Goal: Find specific page/section: Find specific page/section

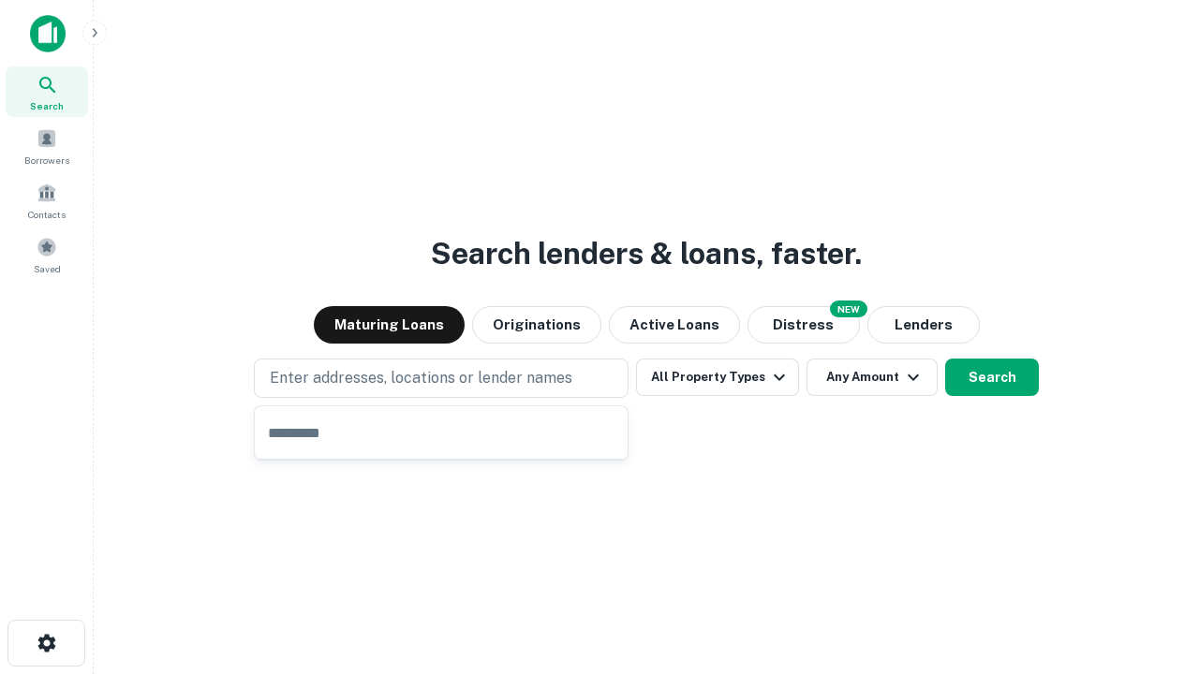
type input "**********"
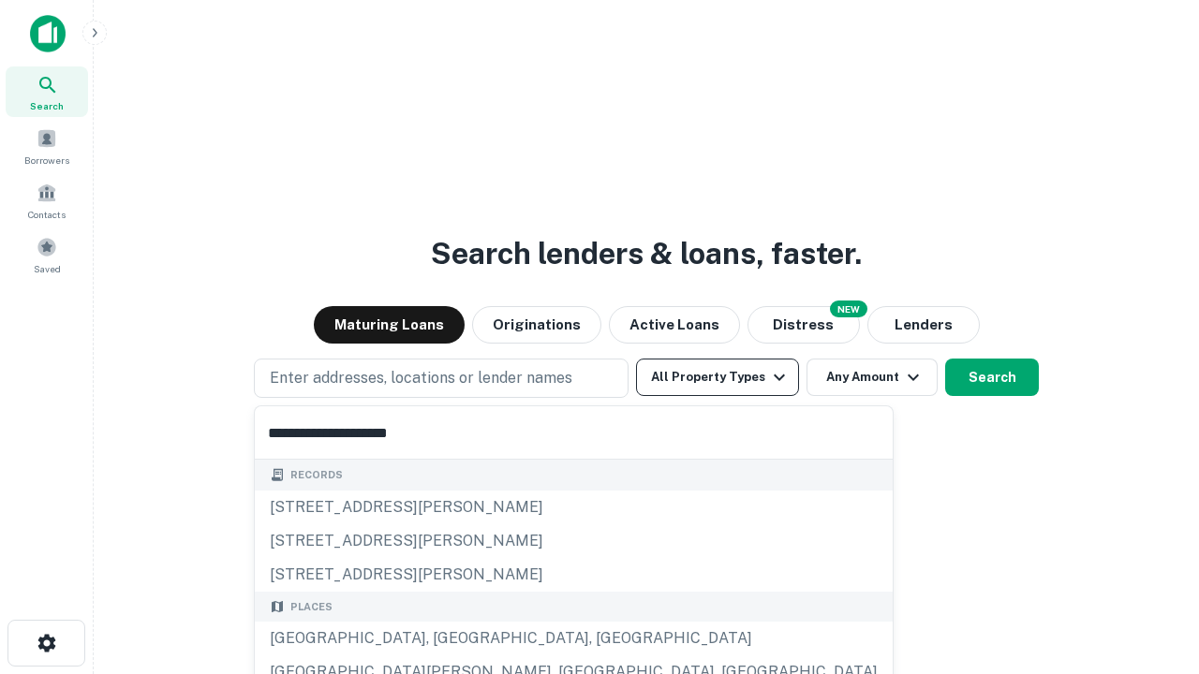
click at [448, 639] on div "Santa Monica, CA, USA" at bounding box center [574, 639] width 638 height 34
click at [717, 377] on button "All Property Types" at bounding box center [717, 377] width 163 height 37
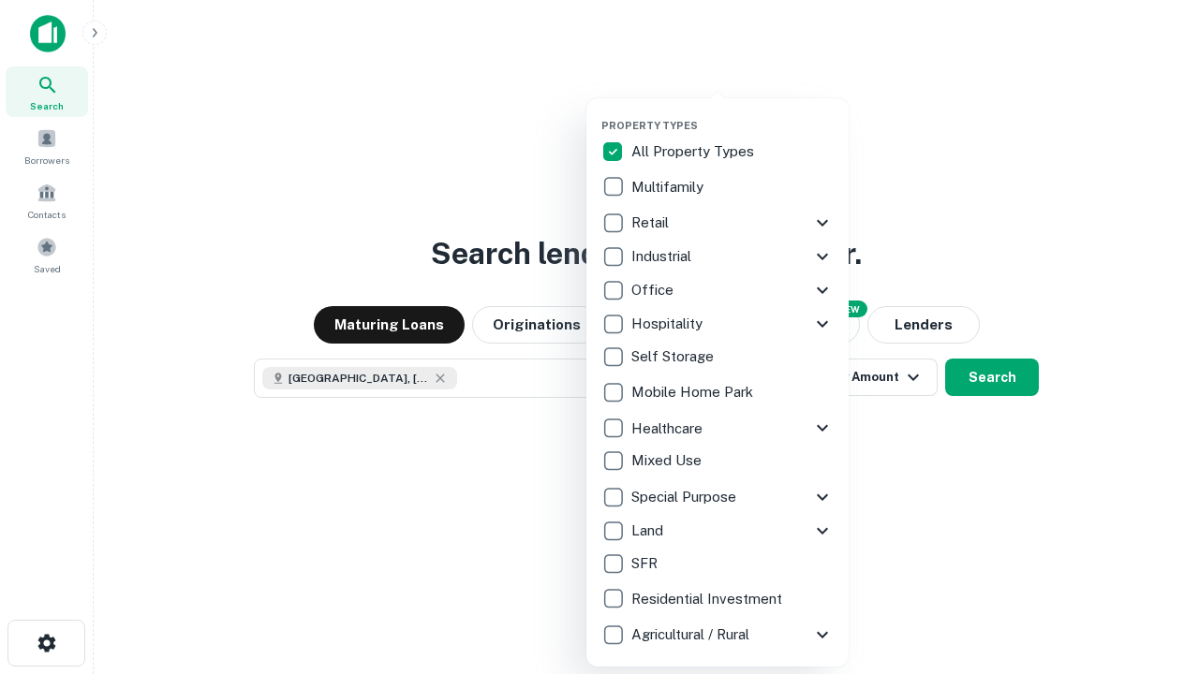
click at [732, 113] on button "button" at bounding box center [732, 113] width 262 height 1
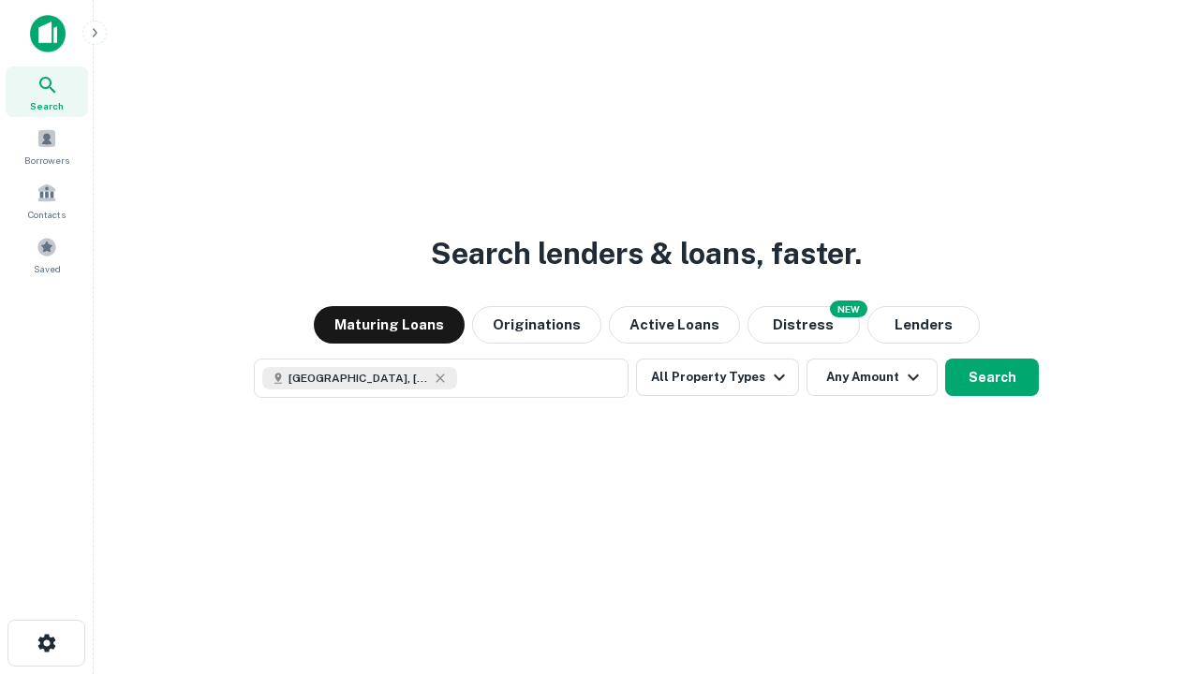
scroll to position [30, 0]
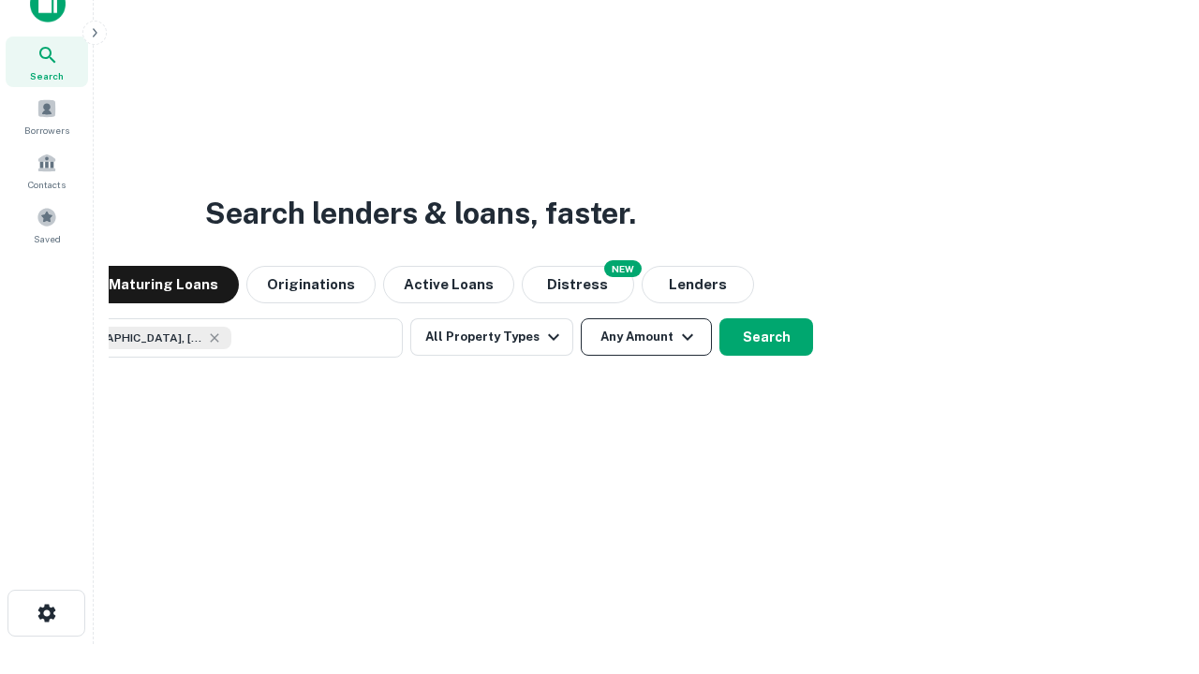
click at [581, 318] on button "Any Amount" at bounding box center [646, 336] width 131 height 37
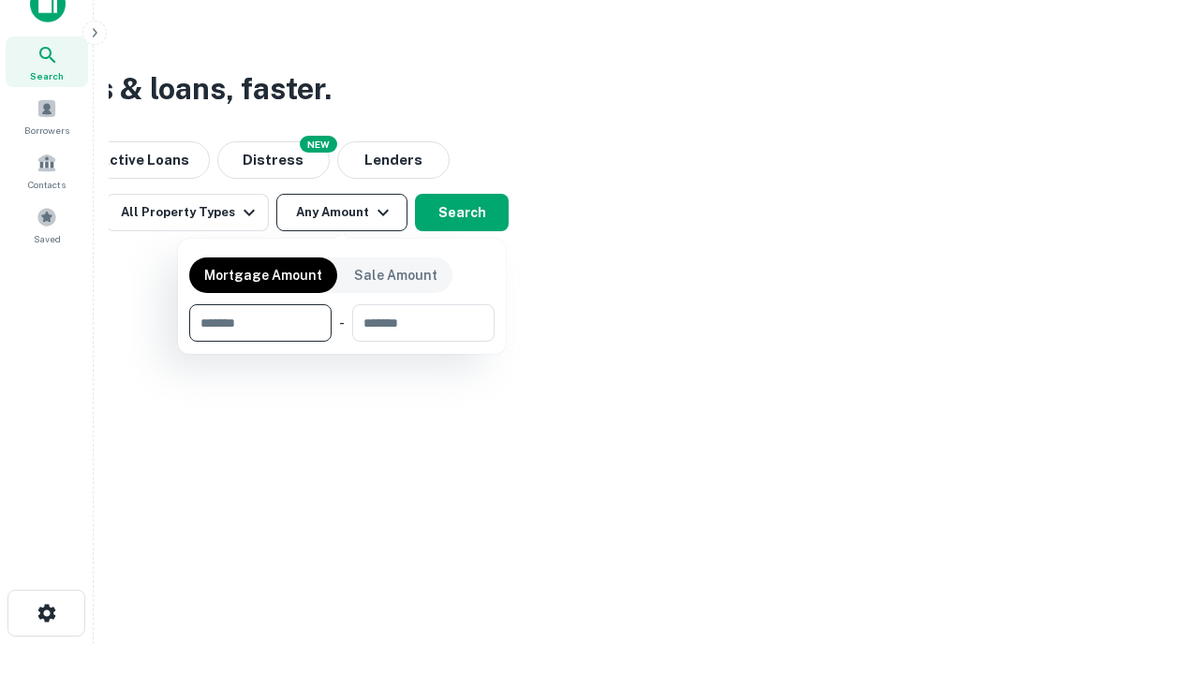
type input "*******"
click at [342, 342] on button "button" at bounding box center [341, 342] width 305 height 1
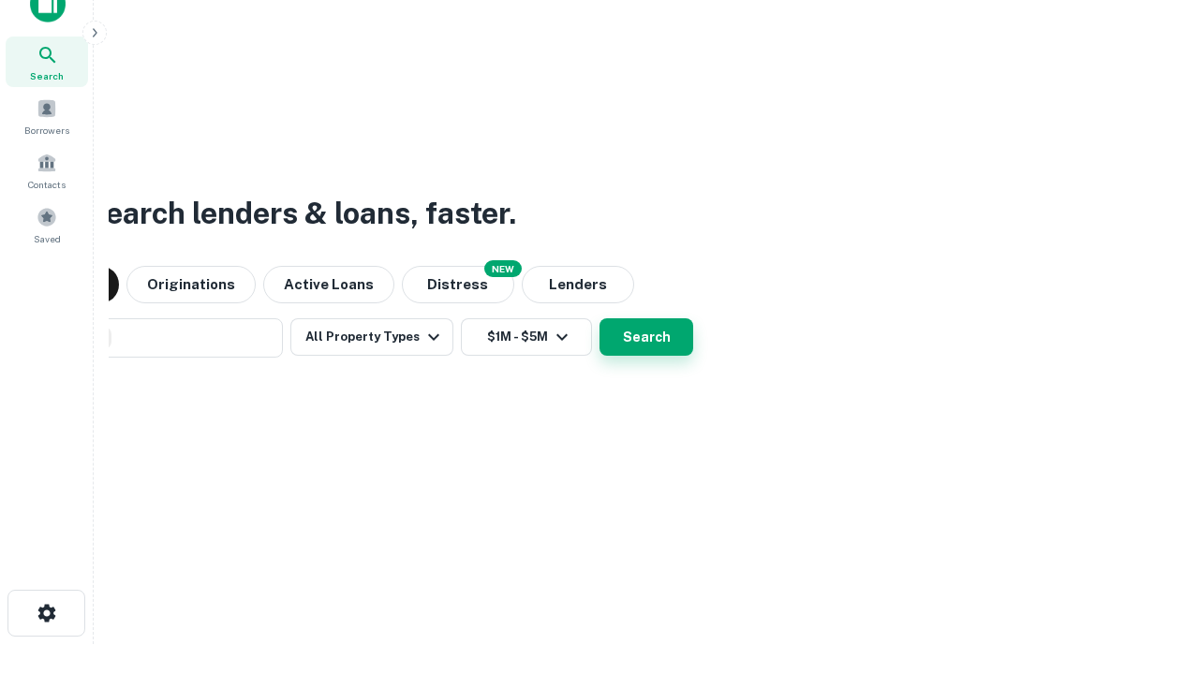
click at [599, 318] on button "Search" at bounding box center [646, 336] width 94 height 37
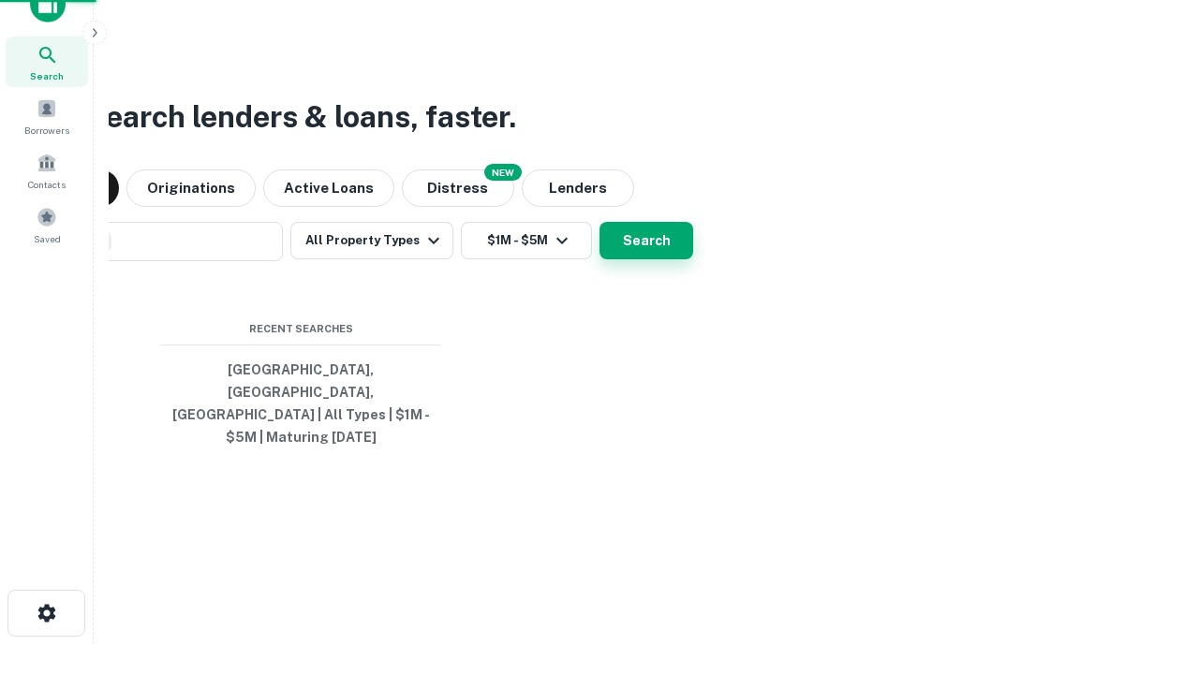
scroll to position [61, 530]
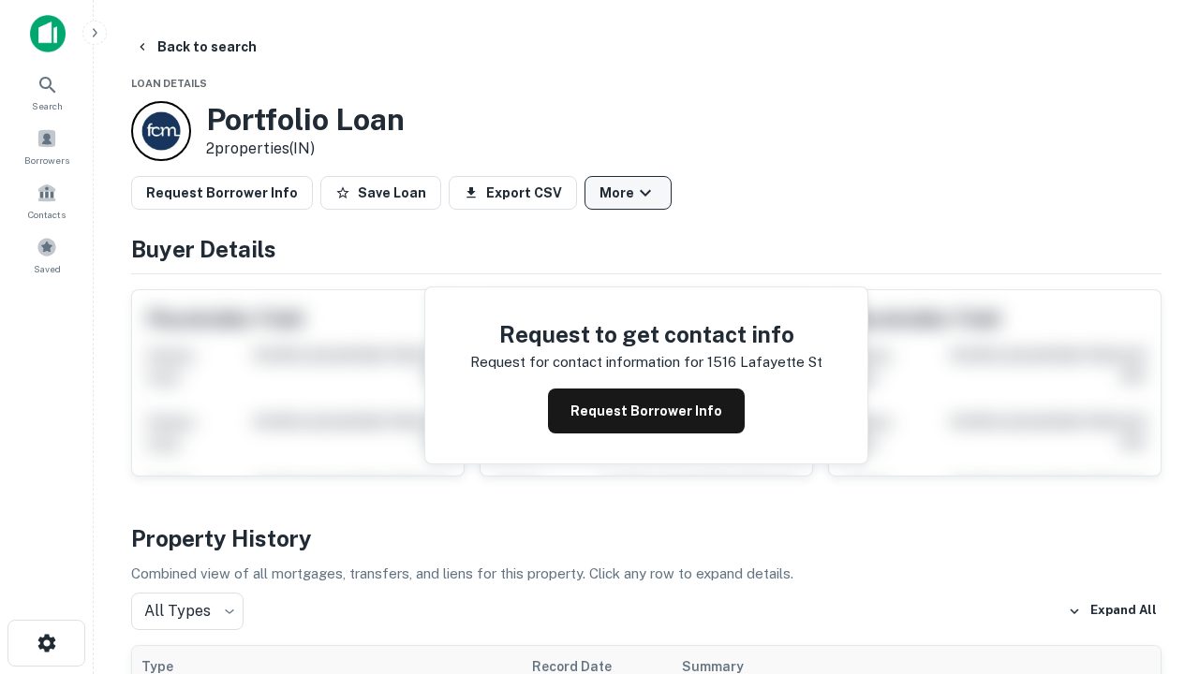
click at [627, 193] on button "More" at bounding box center [627, 193] width 87 height 34
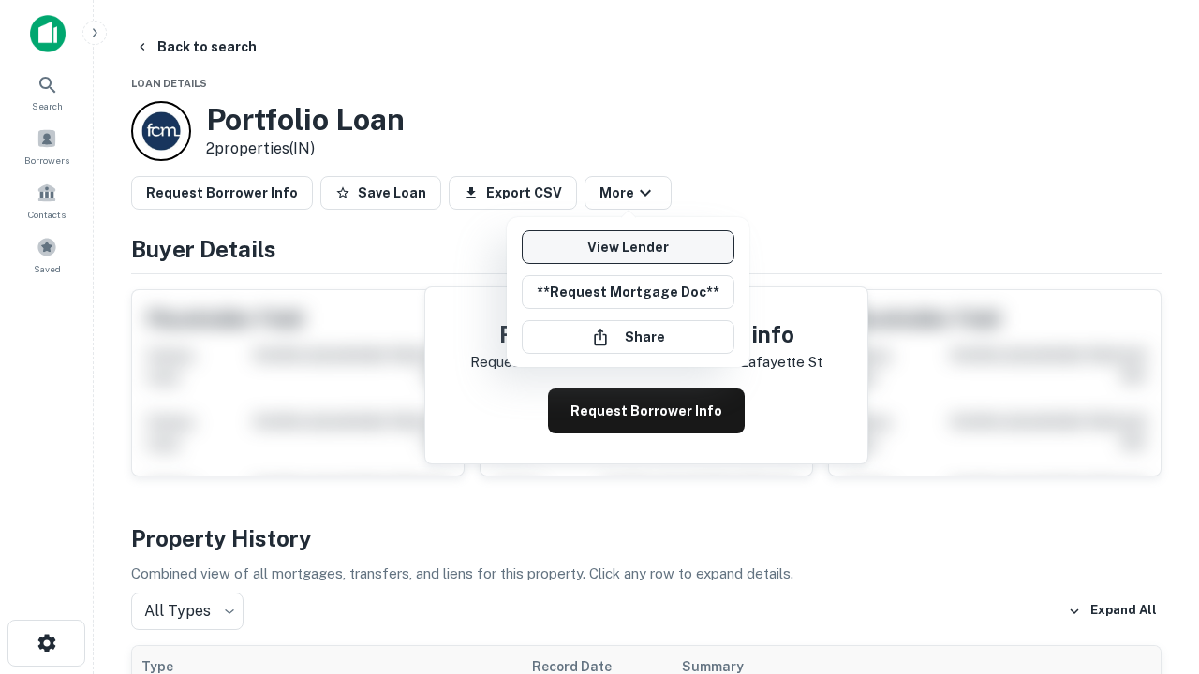
click at [627, 247] on link "View Lender" at bounding box center [628, 247] width 213 height 34
